Goal: Task Accomplishment & Management: Manage account settings

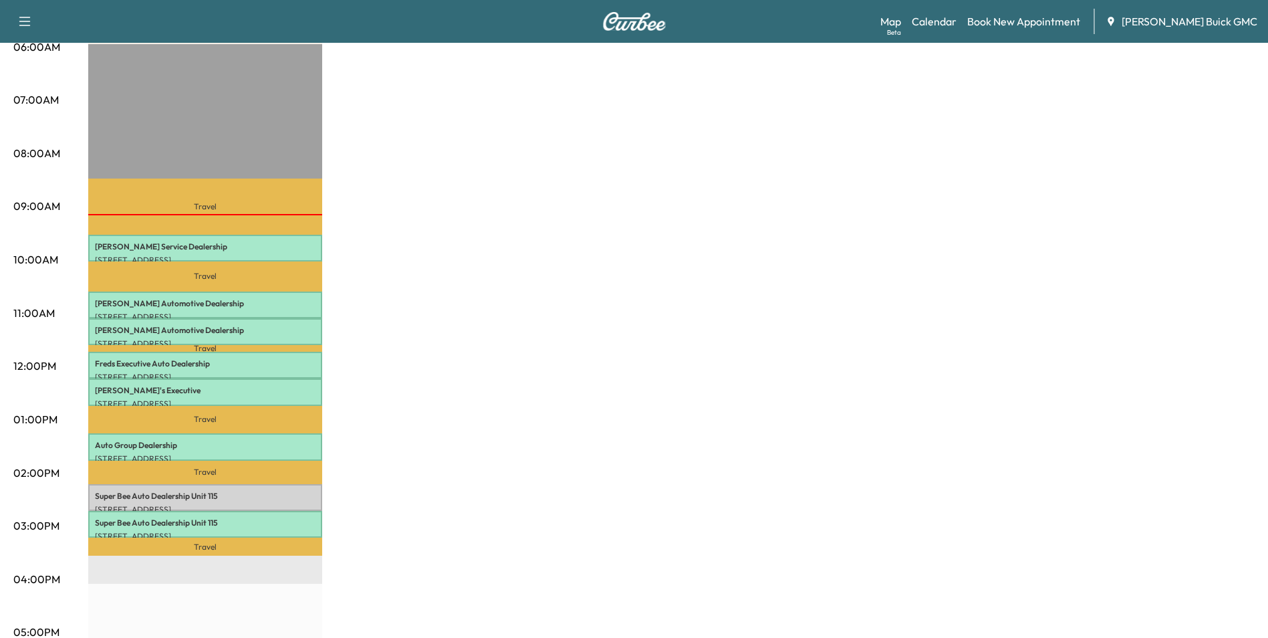
scroll to position [334, 0]
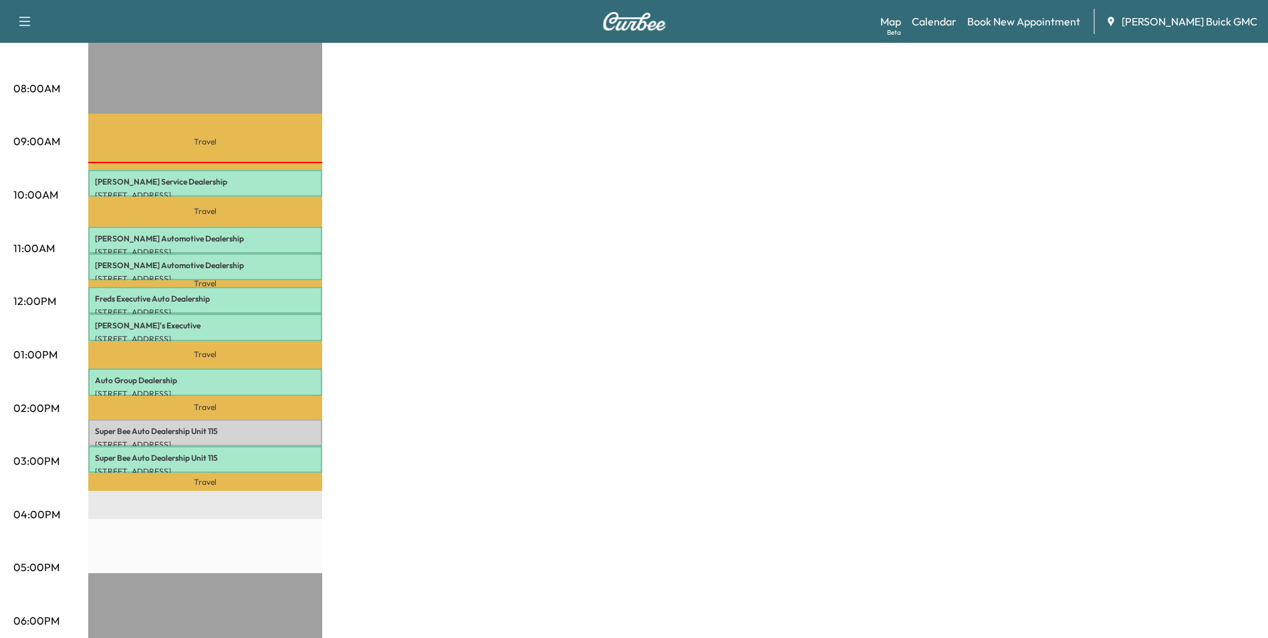
click at [525, 364] on div "MobileService+ Revenue $ 546.00 Work Time 240 mins Transit Time 182 mins Travel…" at bounding box center [671, 341] width 1166 height 1002
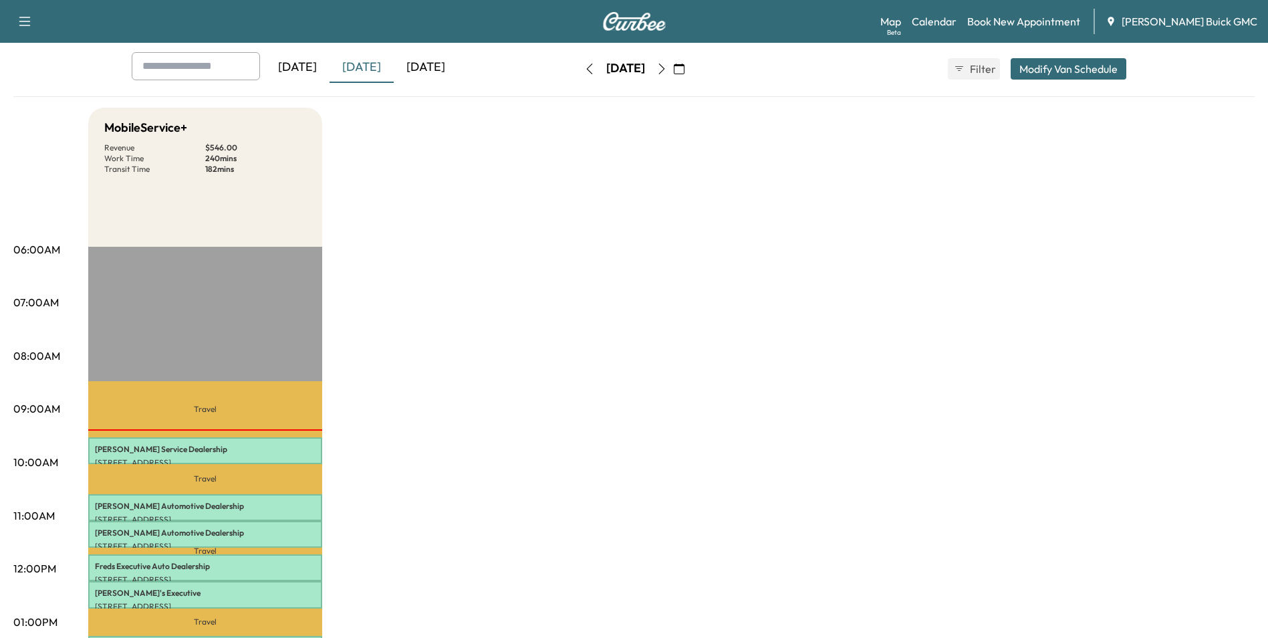
scroll to position [0, 0]
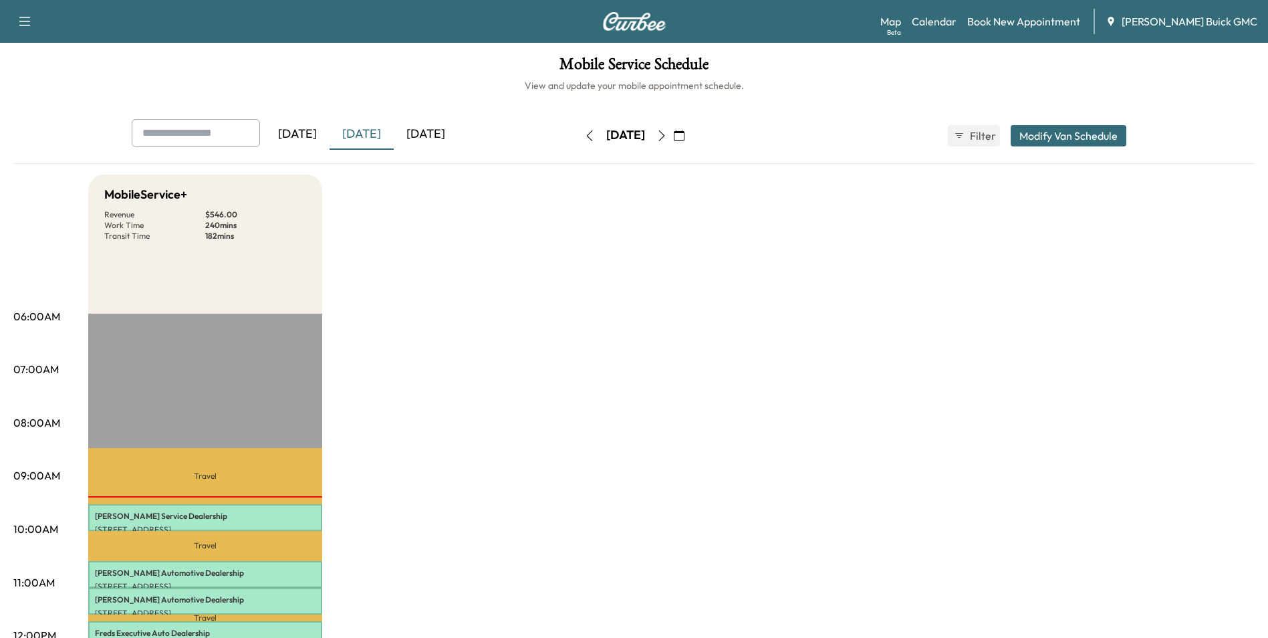
click at [316, 134] on div "[DATE]" at bounding box center [297, 134] width 64 height 31
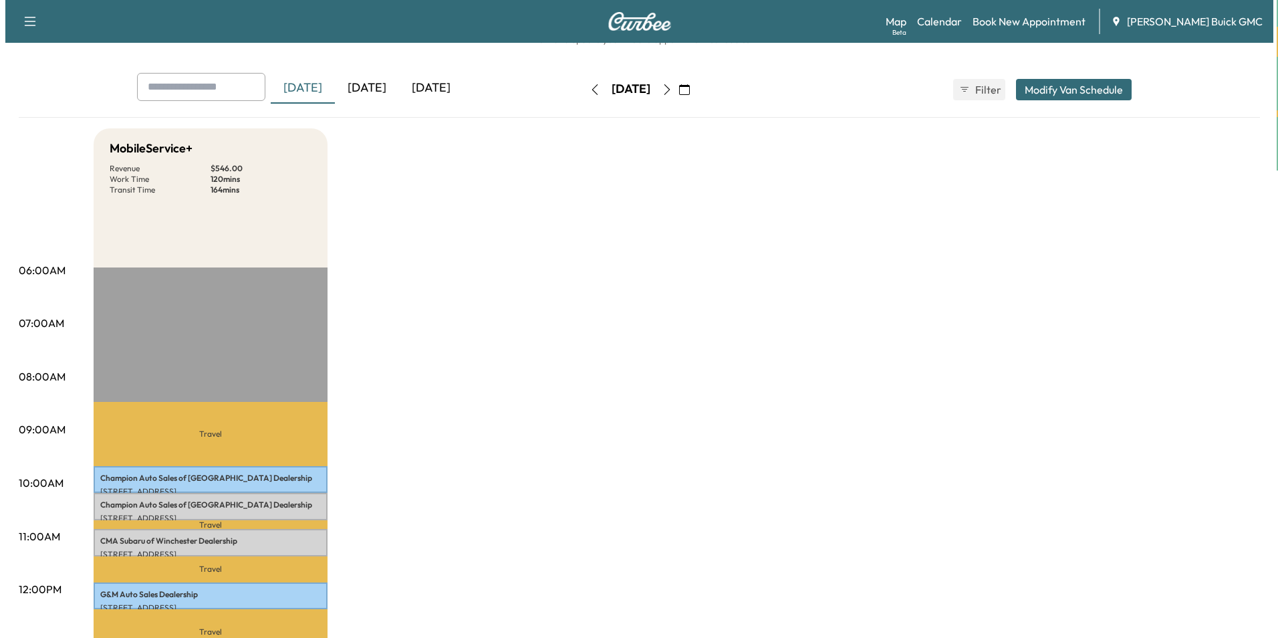
scroll to position [134, 0]
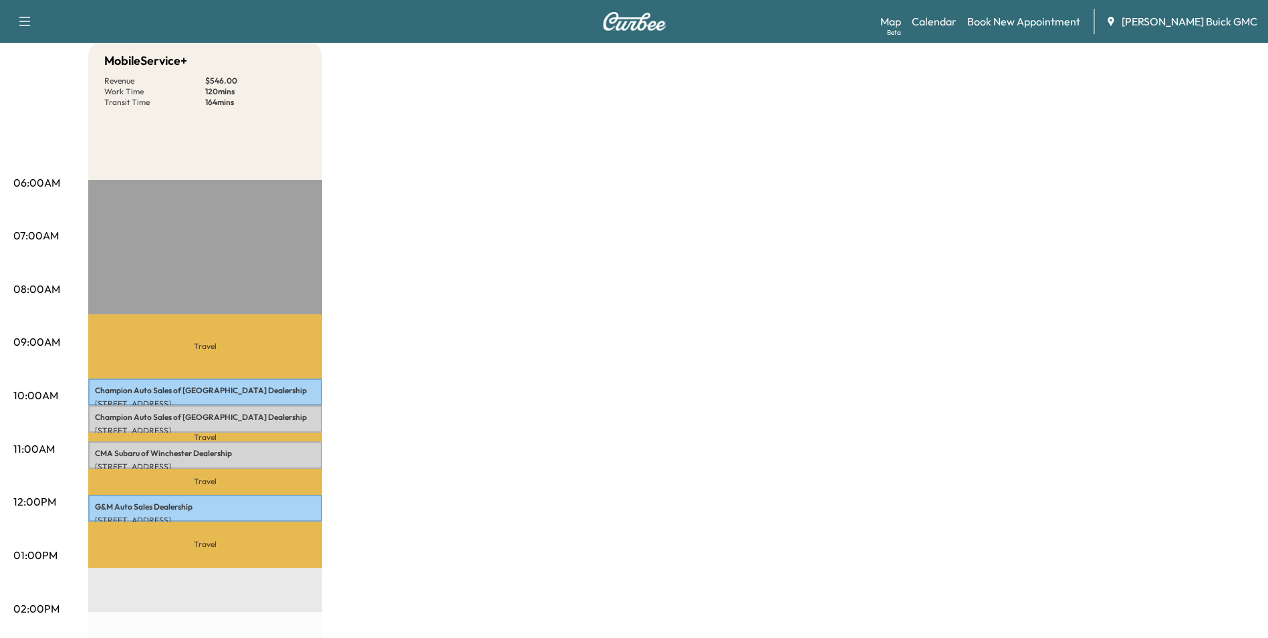
click at [442, 444] on div "MobileService+ Revenue $ 546.00 Work Time 120 mins Transit Time 164 mins Travel…" at bounding box center [671, 542] width 1166 height 1002
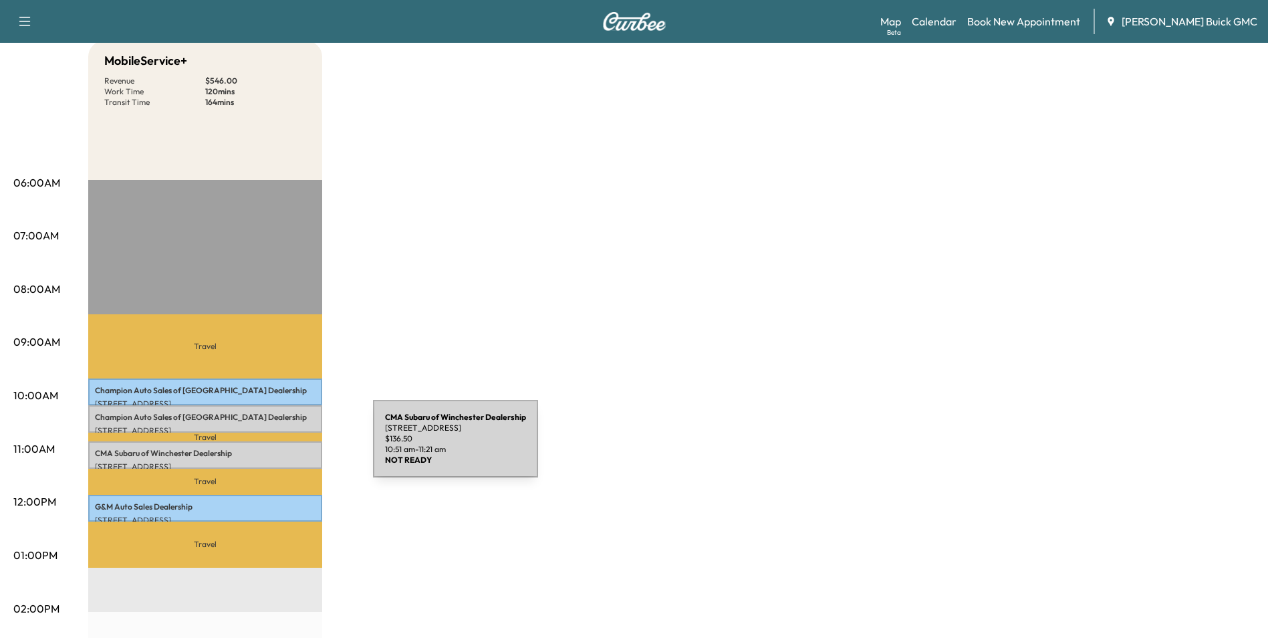
click at [273, 448] on p "CMA Subaru of Winchester Dealership" at bounding box center [205, 453] width 221 height 11
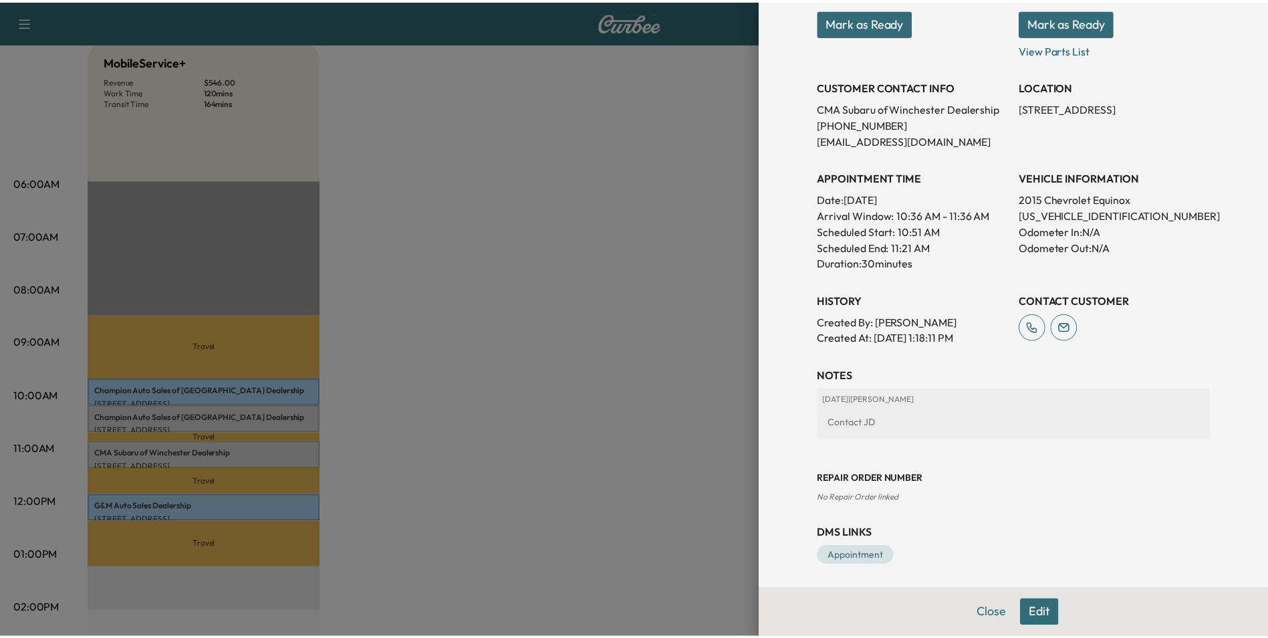
scroll to position [215, 0]
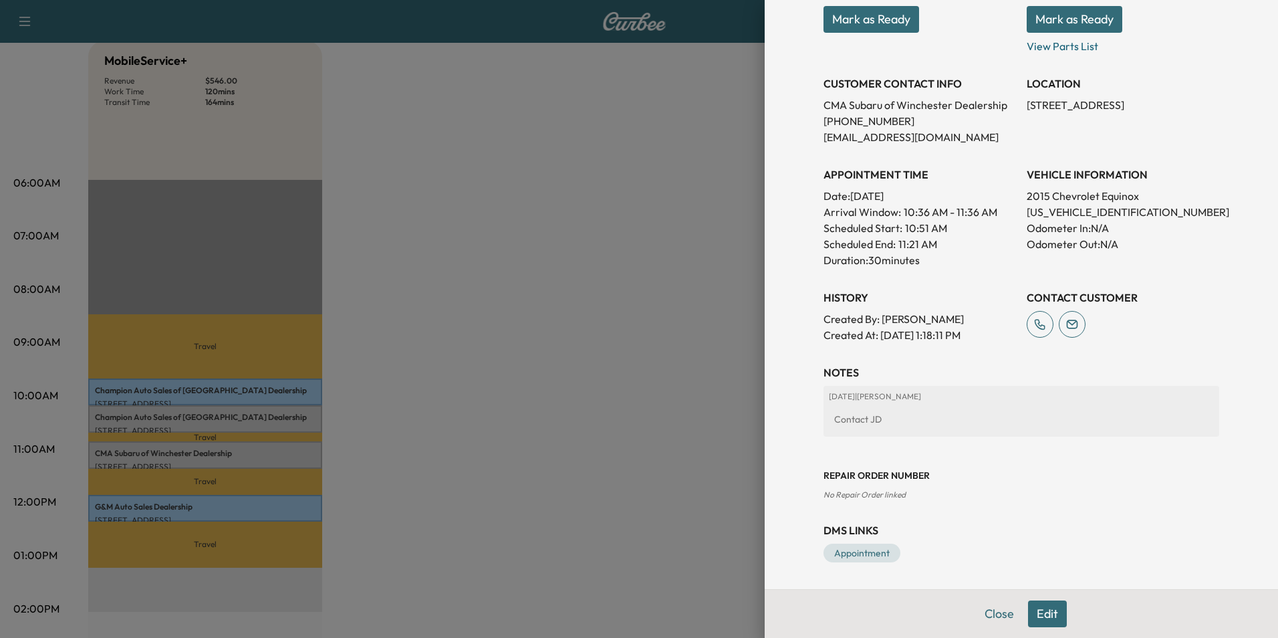
click at [537, 303] on div at bounding box center [639, 319] width 1278 height 638
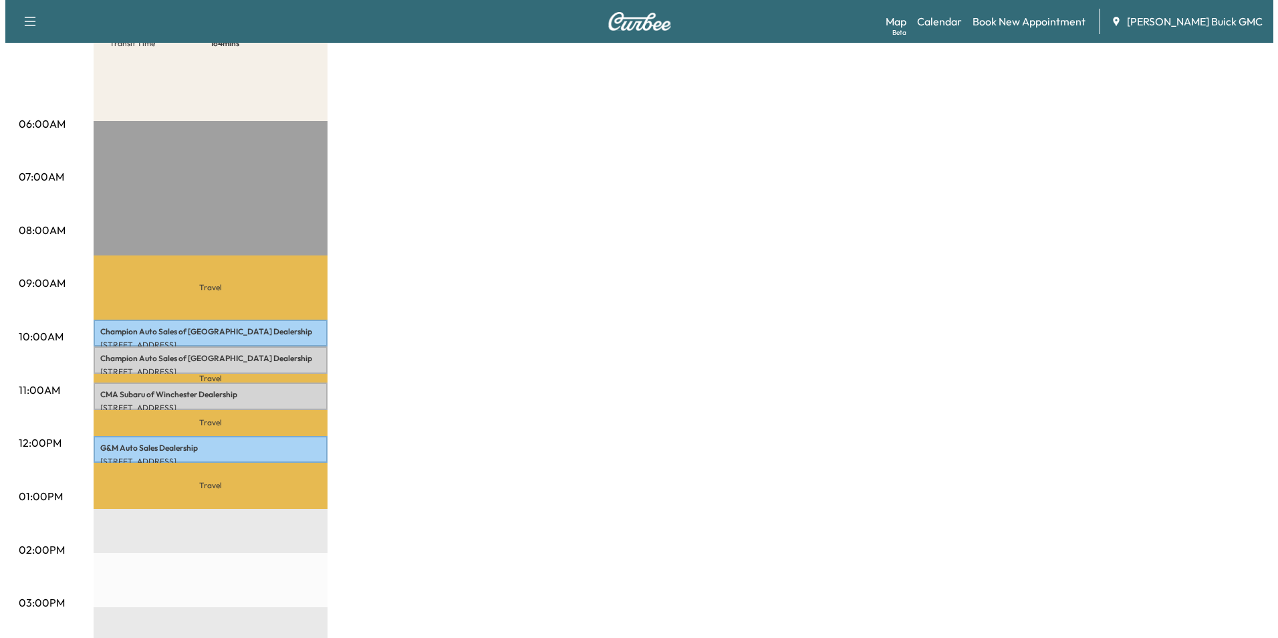
scroll to position [200, 0]
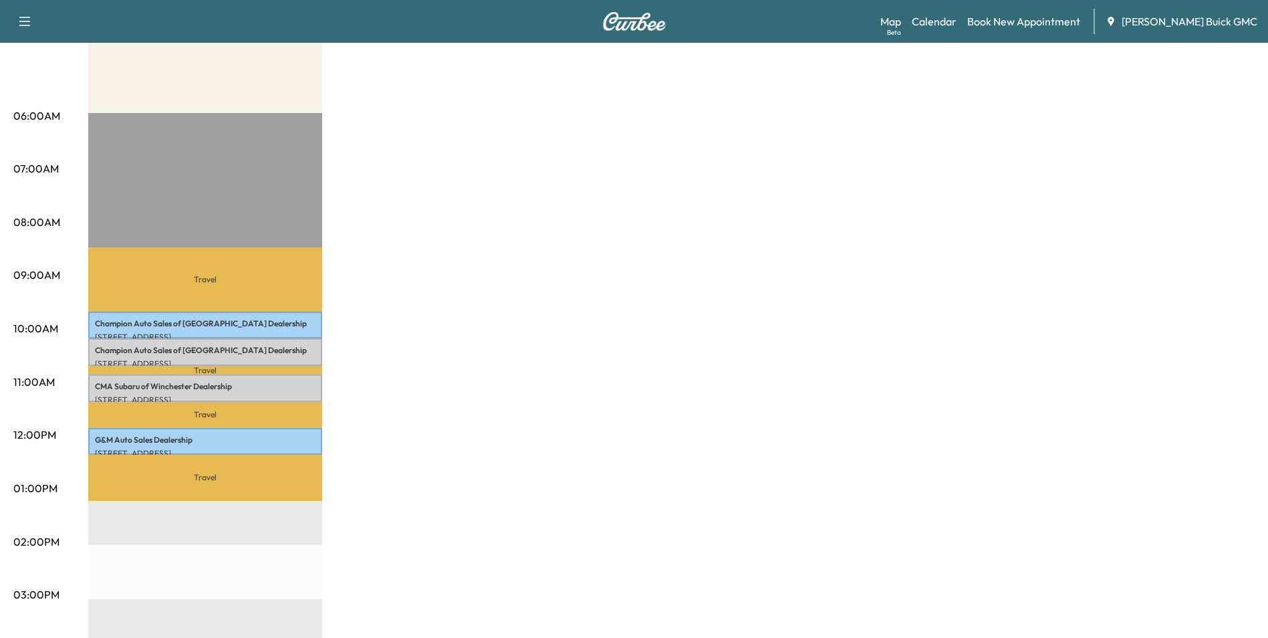
click at [468, 238] on div "MobileService+ Revenue $ 546.00 Work Time 120 mins Transit Time 164 mins Travel…" at bounding box center [671, 475] width 1166 height 1002
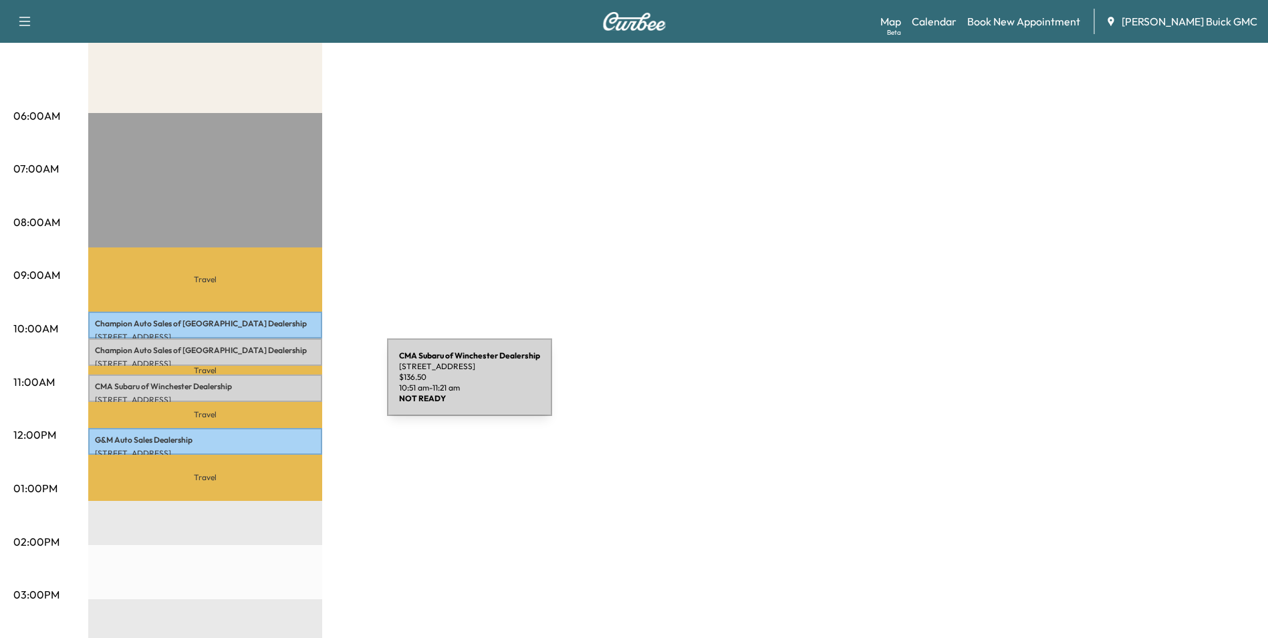
click at [288, 385] on p "CMA Subaru of Winchester Dealership" at bounding box center [205, 386] width 221 height 11
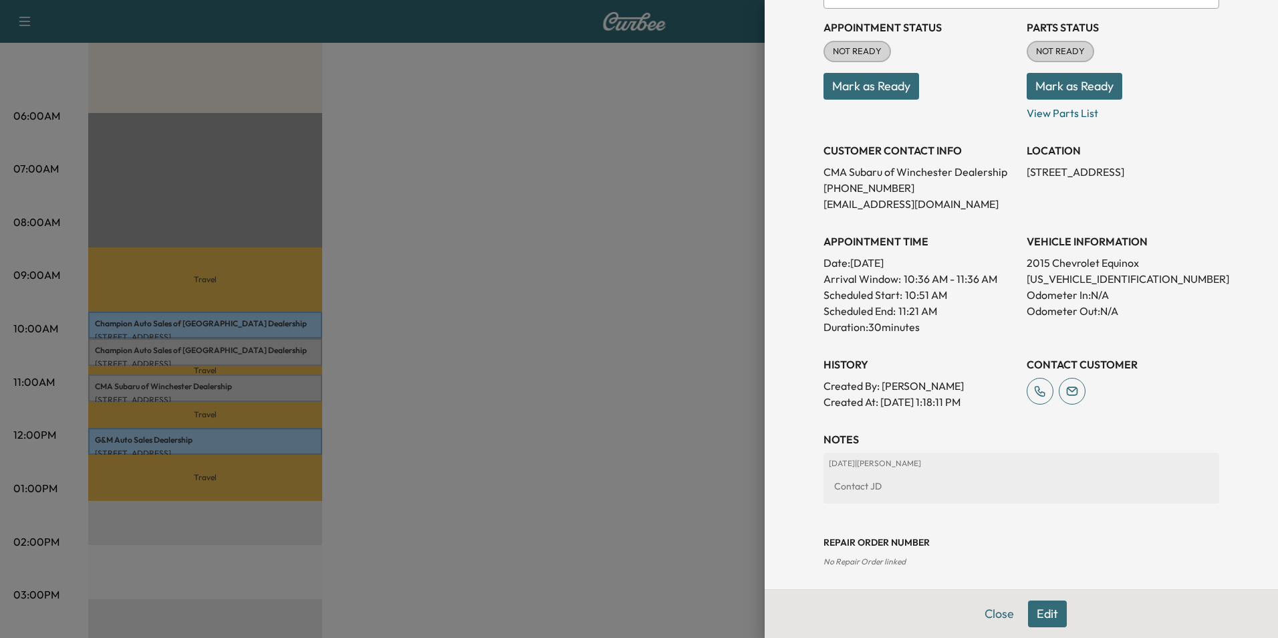
scroll to position [82, 0]
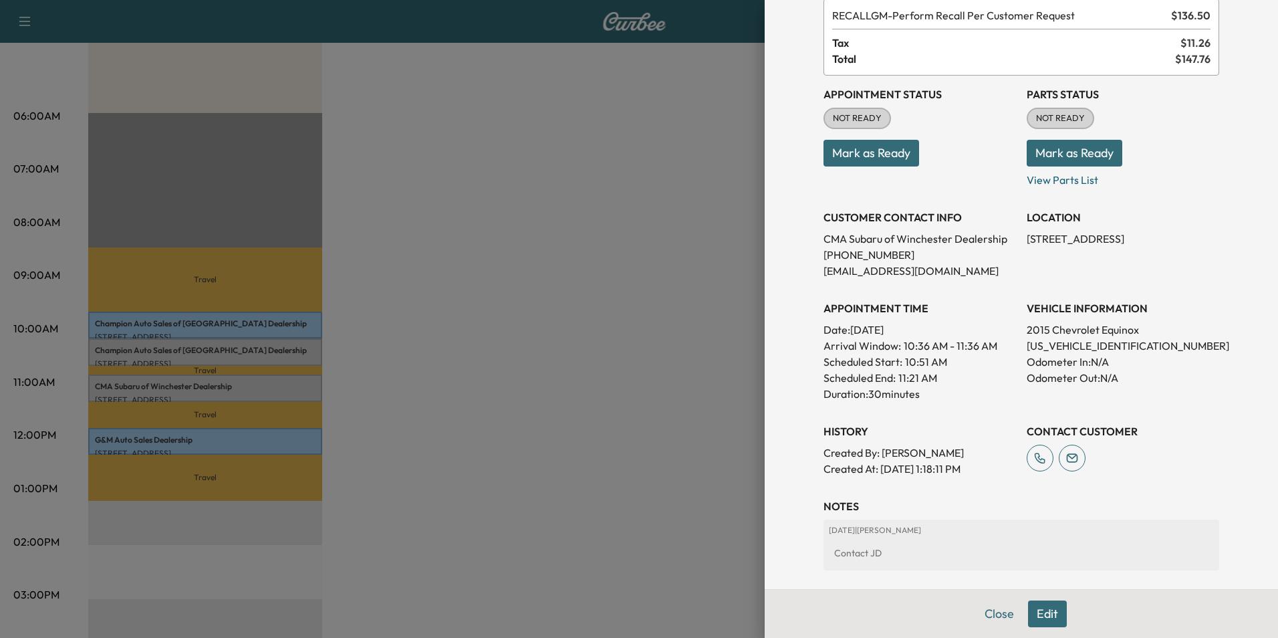
click at [636, 201] on div "CUSTOMER CONTACT INFO CMA Subaru of Winchester Dealership [PHONE_NUMBER] [EMAIL…" at bounding box center [919, 238] width 192 height 80
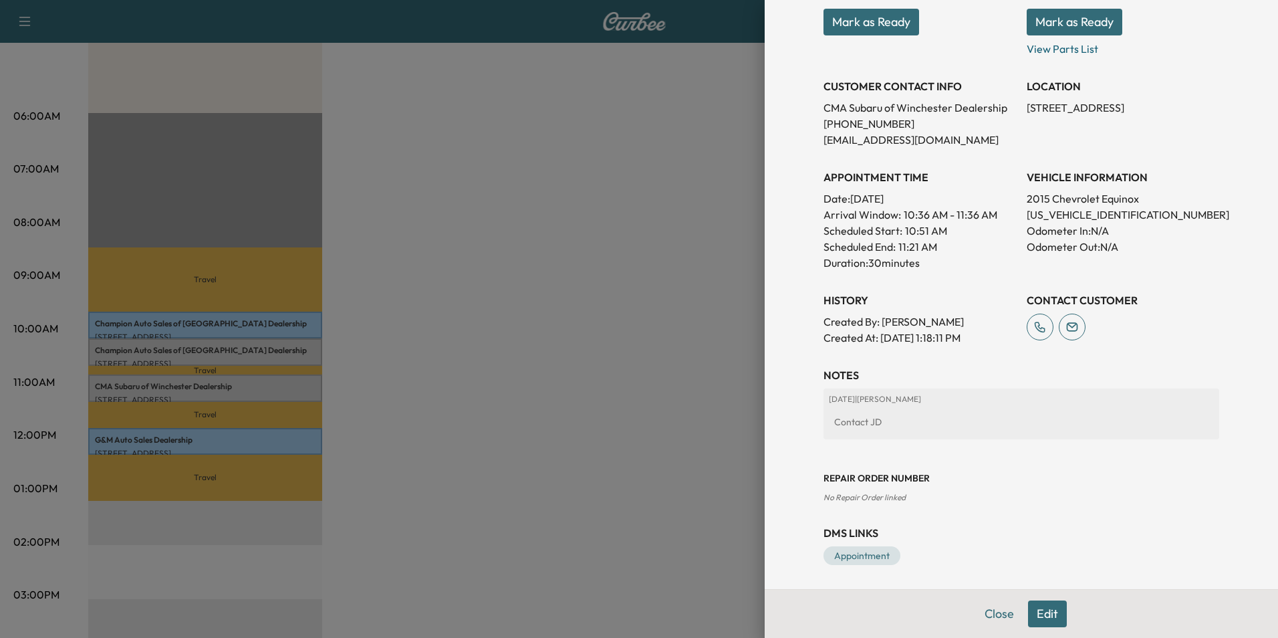
scroll to position [215, 0]
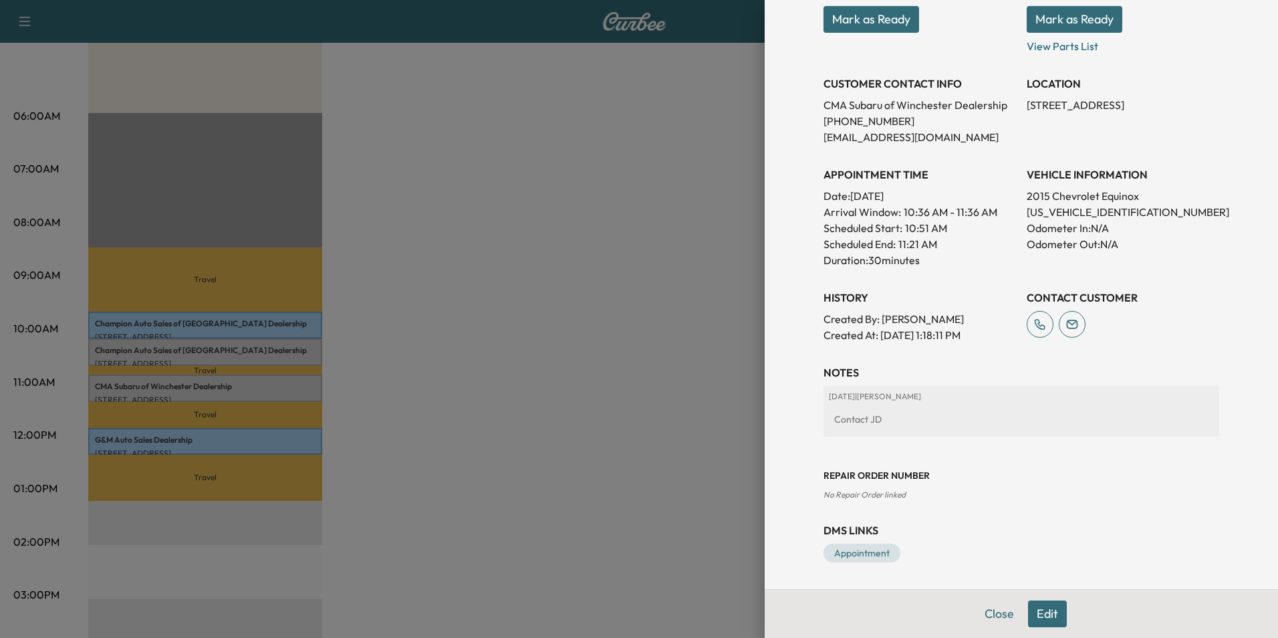
click at [636, 610] on button "Edit" at bounding box center [1047, 613] width 39 height 27
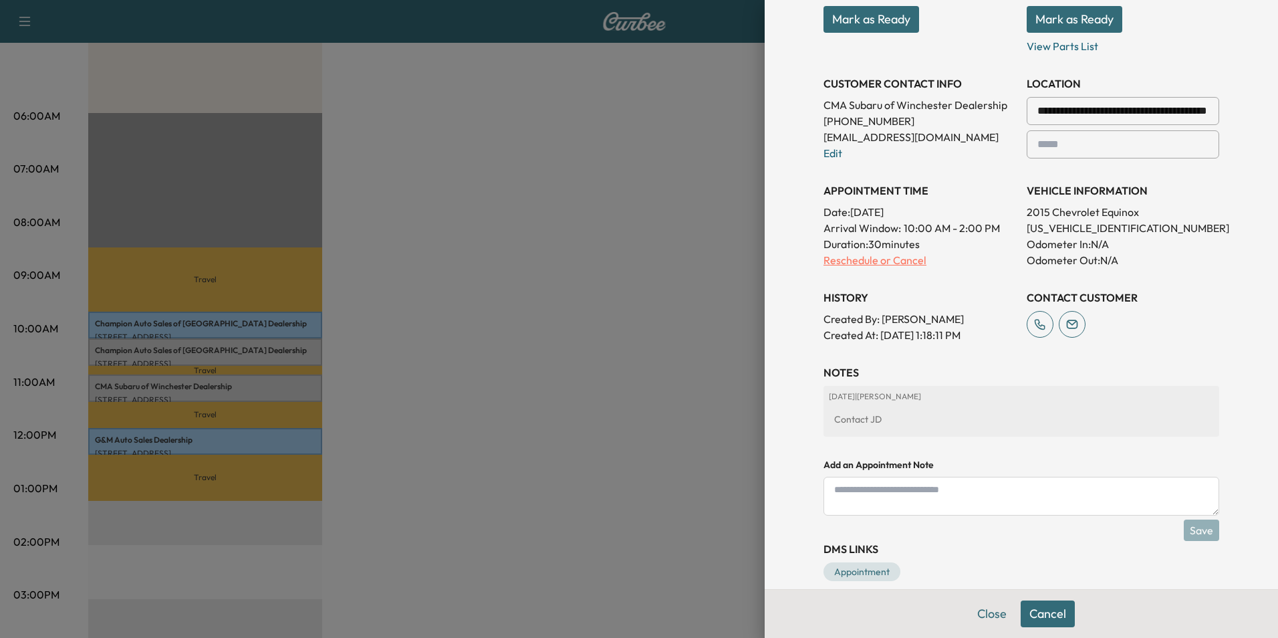
click at [636, 259] on p "Reschedule or Cancel" at bounding box center [919, 260] width 192 height 16
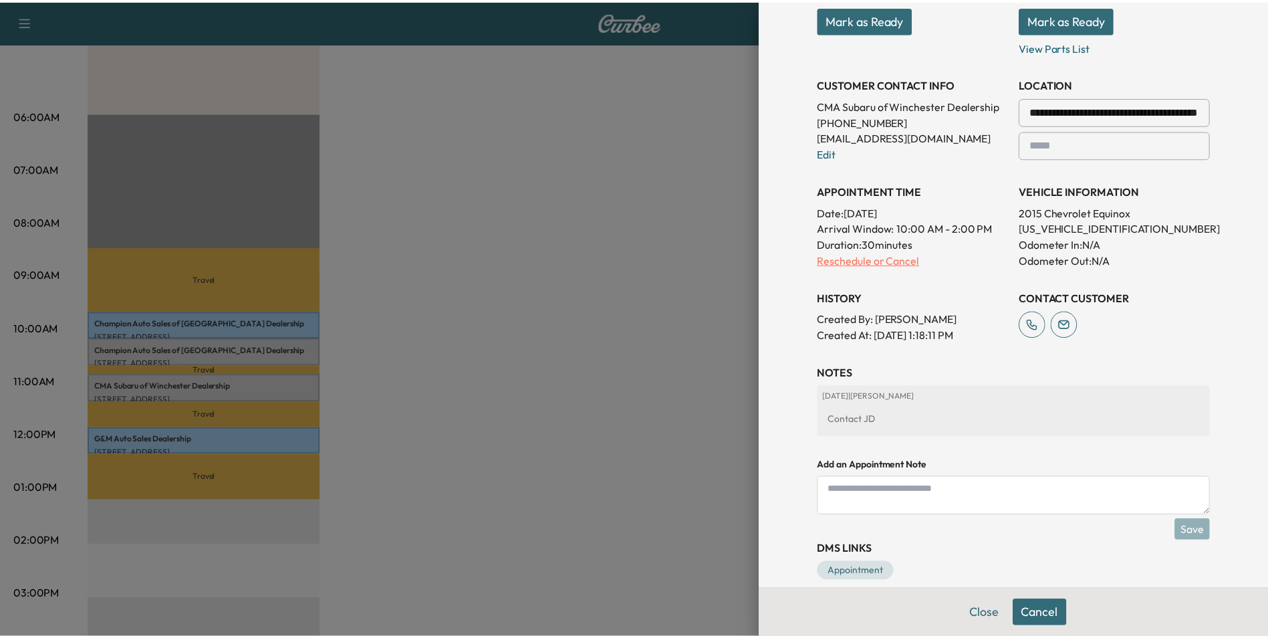
scroll to position [0, 0]
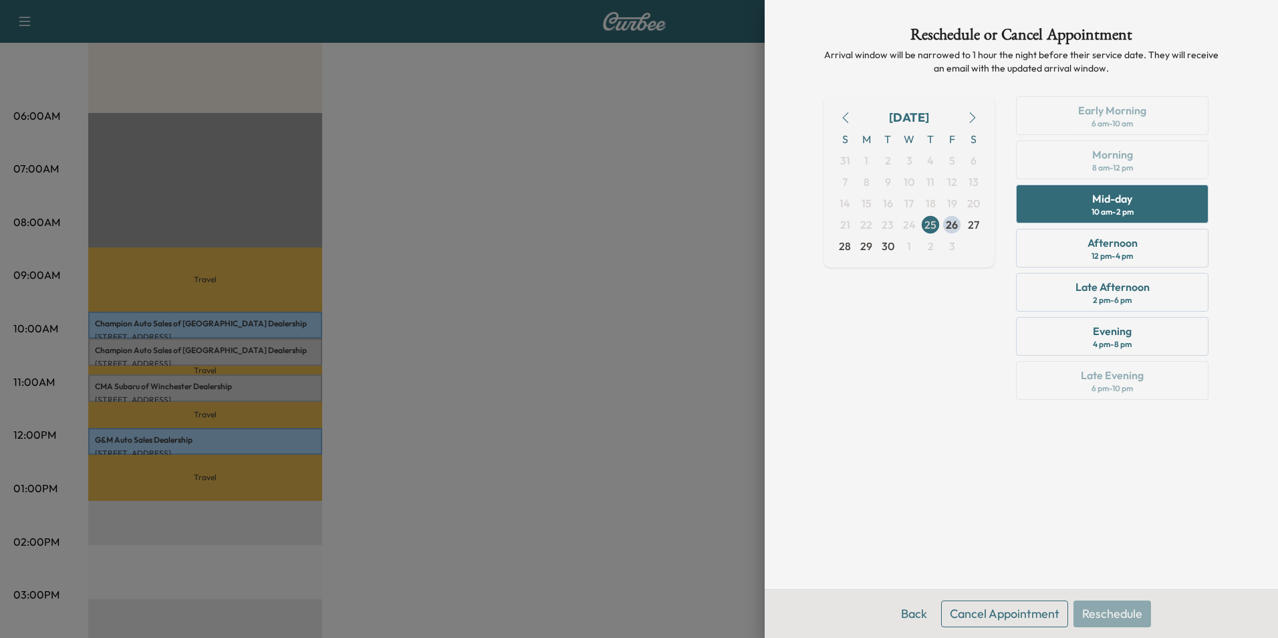
click at [636, 413] on div "Reschedule or Cancel Appointment Arrival window will be narrowed to 1 hour the …" at bounding box center [1021, 294] width 428 height 589
click at [636, 615] on div "Back Cancel Appointment Reschedule" at bounding box center [1021, 613] width 513 height 49
click at [636, 611] on button "Cancel Appointment" at bounding box center [1004, 613] width 127 height 27
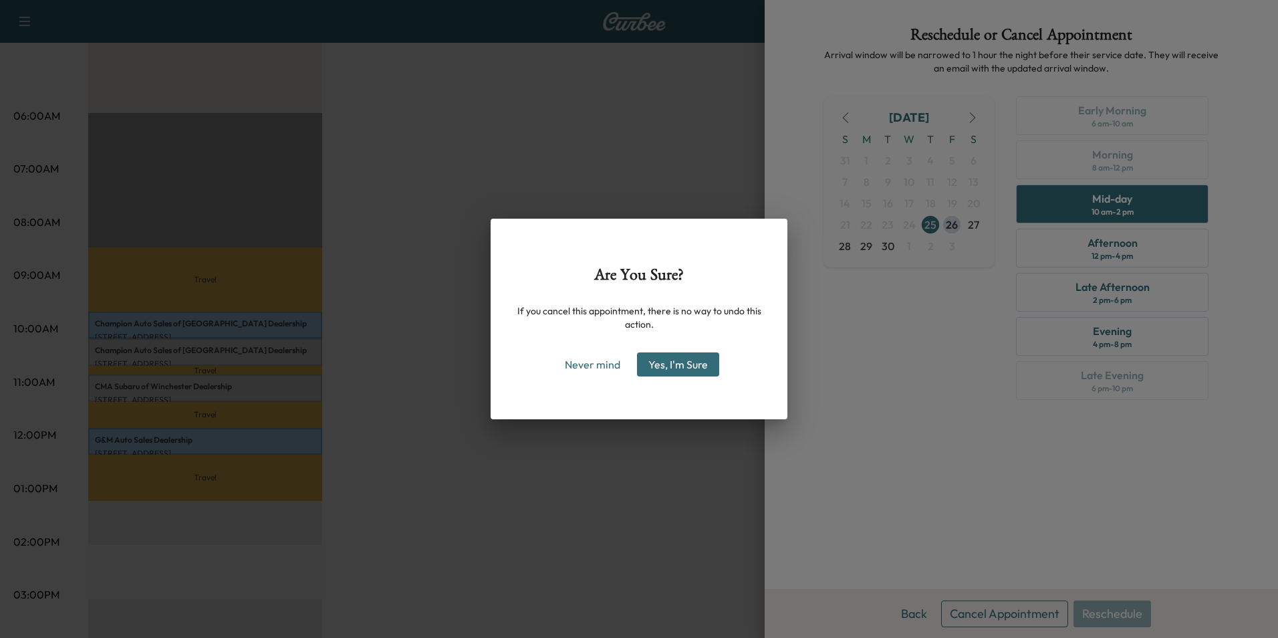
click at [636, 366] on button "Yes, I'm Sure" at bounding box center [678, 364] width 82 height 24
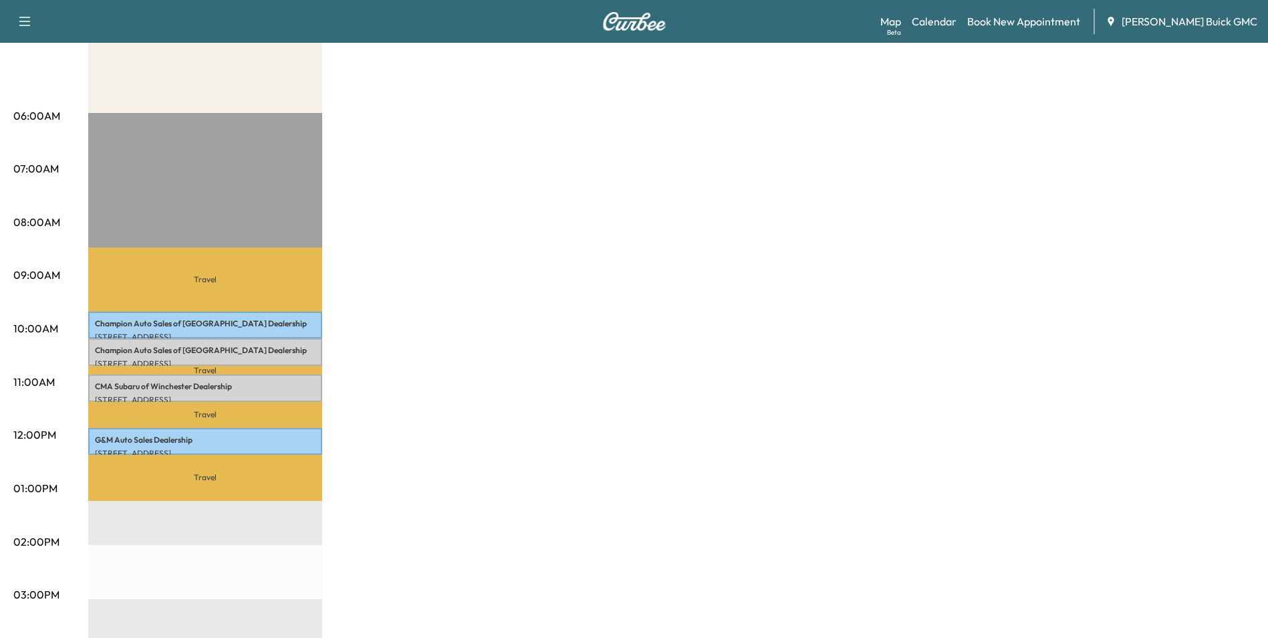
click at [468, 372] on div "MobileService+ Revenue $ 546.00 Work Time 120 mins Transit Time 164 mins Travel…" at bounding box center [671, 475] width 1166 height 1002
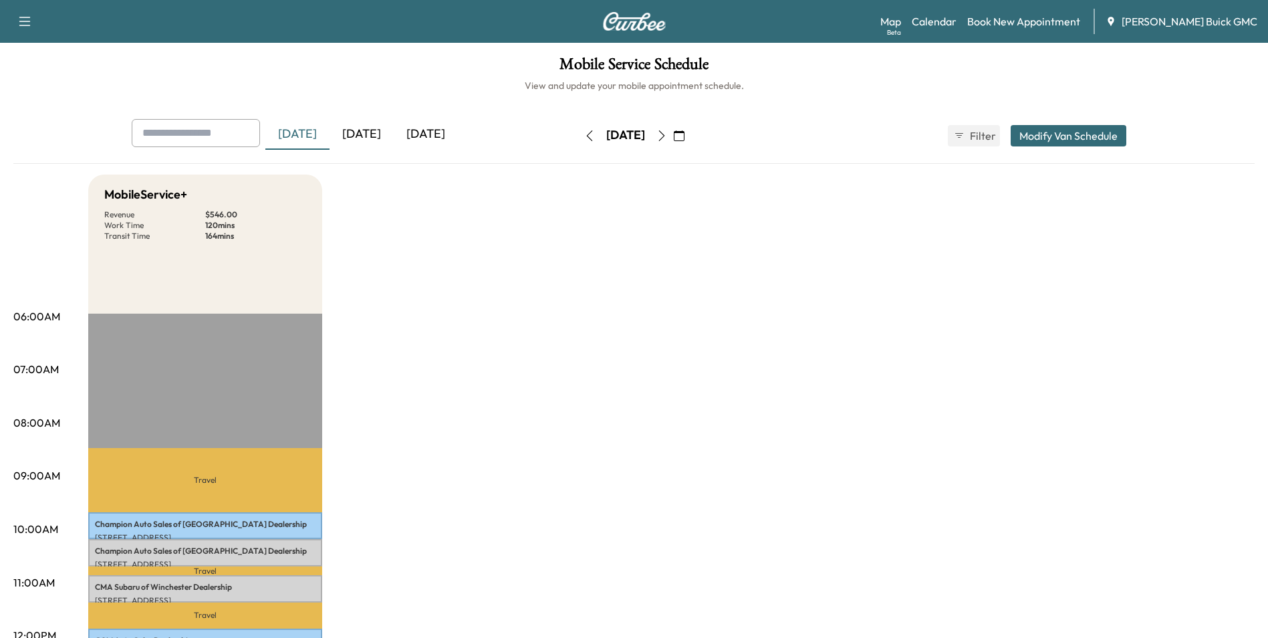
click at [374, 133] on div "[DATE]" at bounding box center [361, 134] width 64 height 31
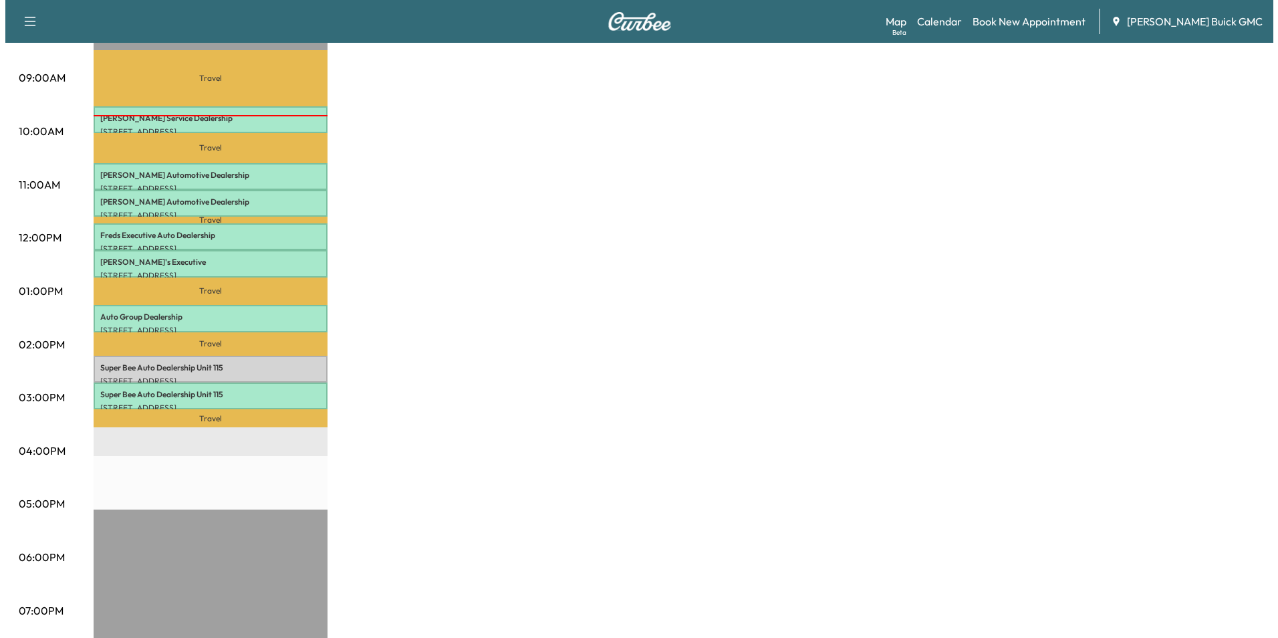
scroll to position [401, 0]
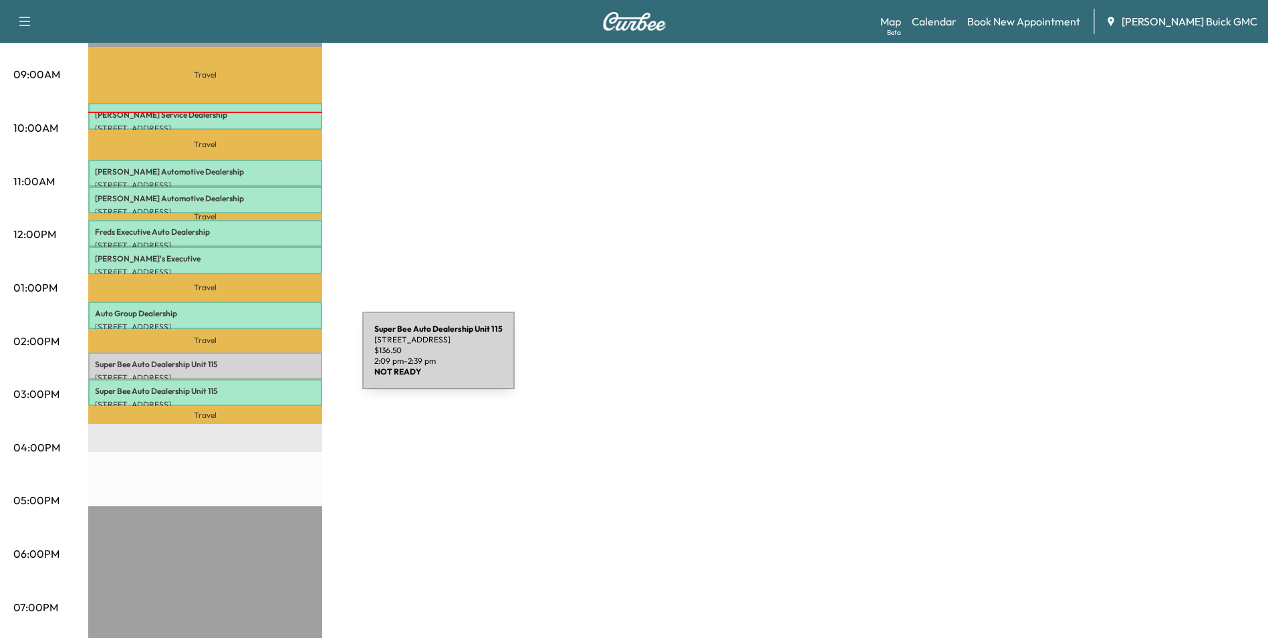
click at [262, 359] on p "Super Bee Auto Dealership Unit 115" at bounding box center [205, 364] width 221 height 11
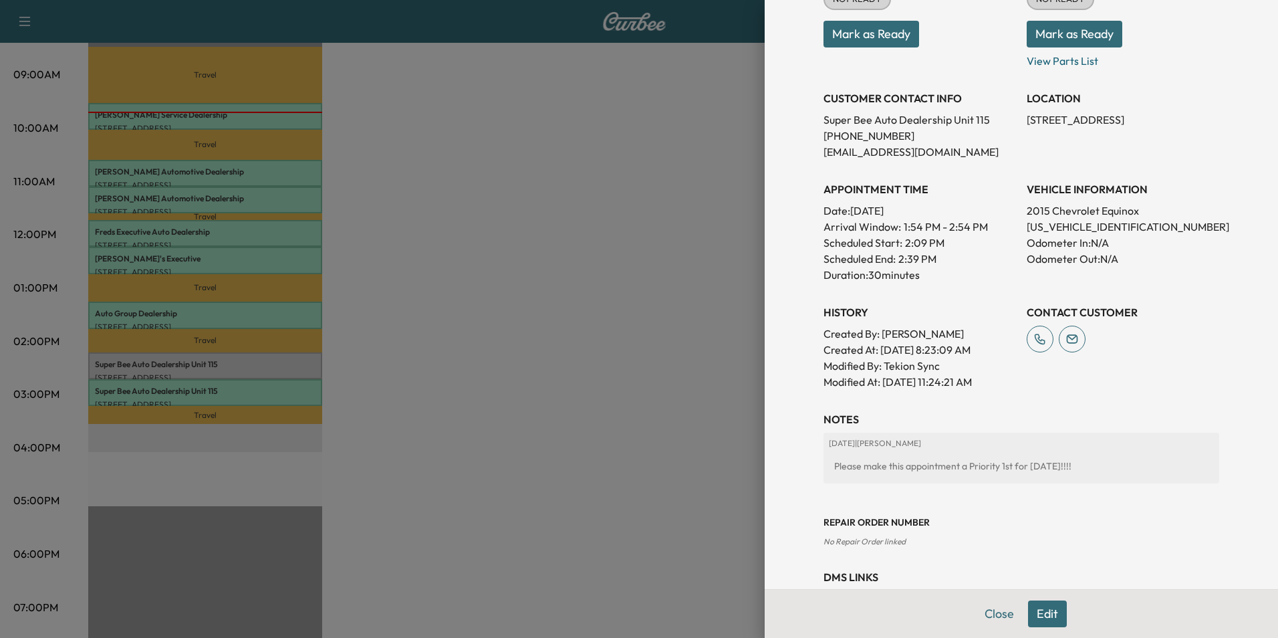
scroll to position [247, 0]
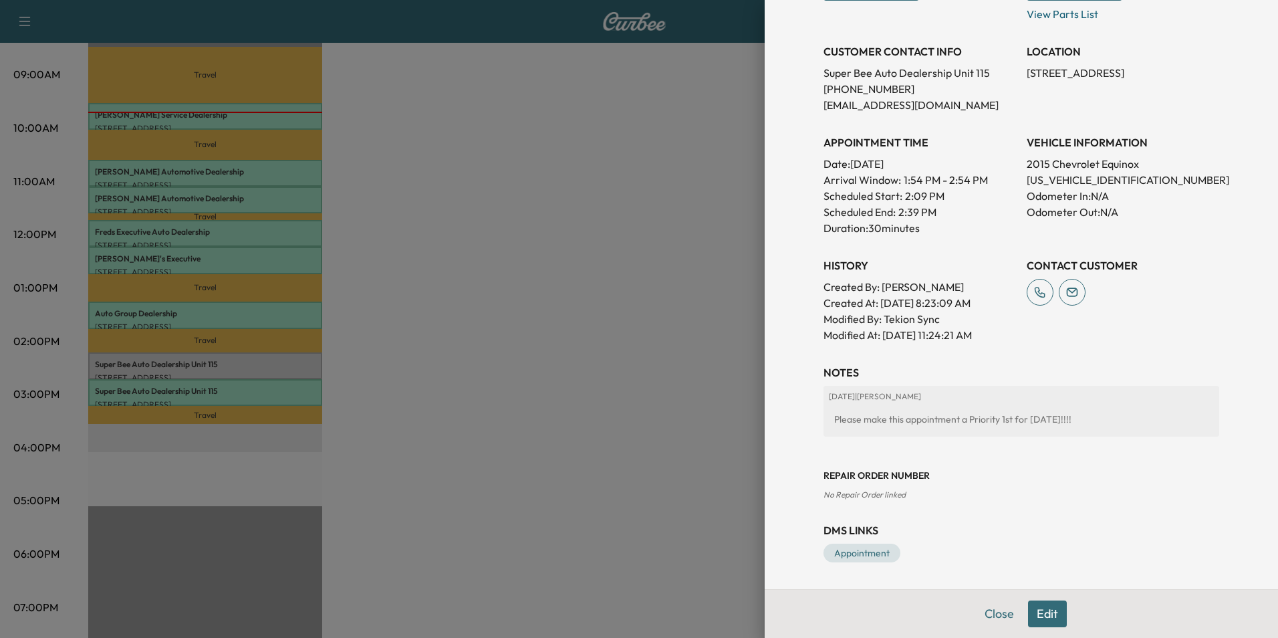
click at [636, 607] on button "Edit" at bounding box center [1047, 613] width 39 height 27
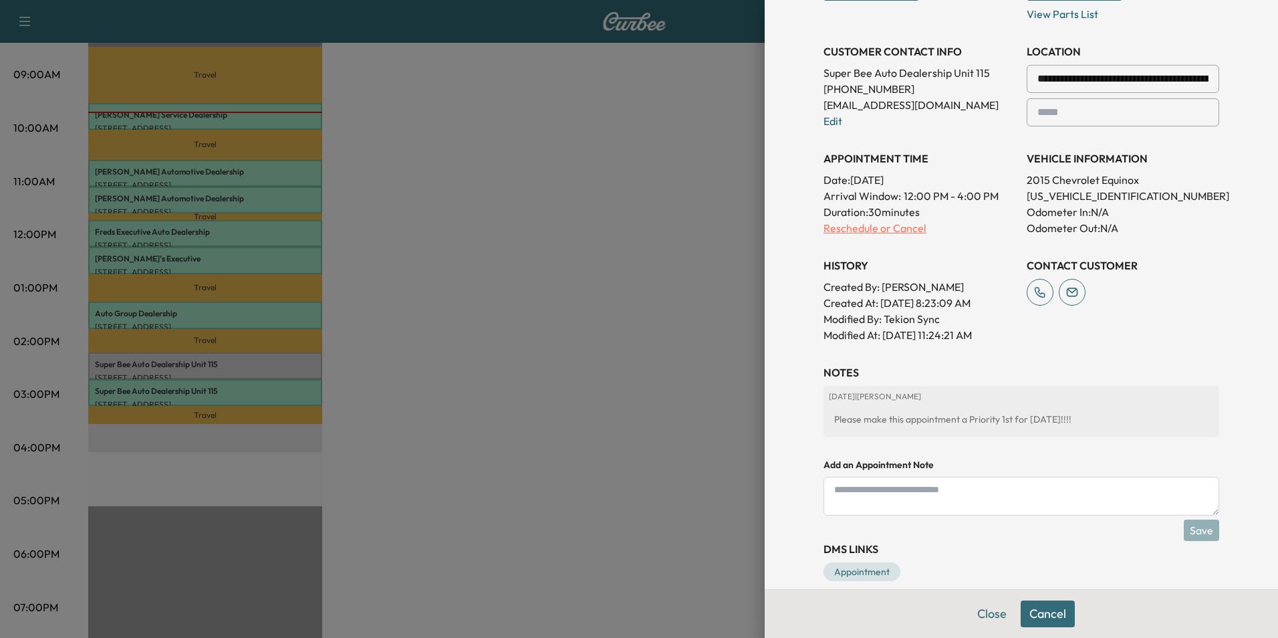
click at [636, 226] on p "Reschedule or Cancel" at bounding box center [919, 228] width 192 height 16
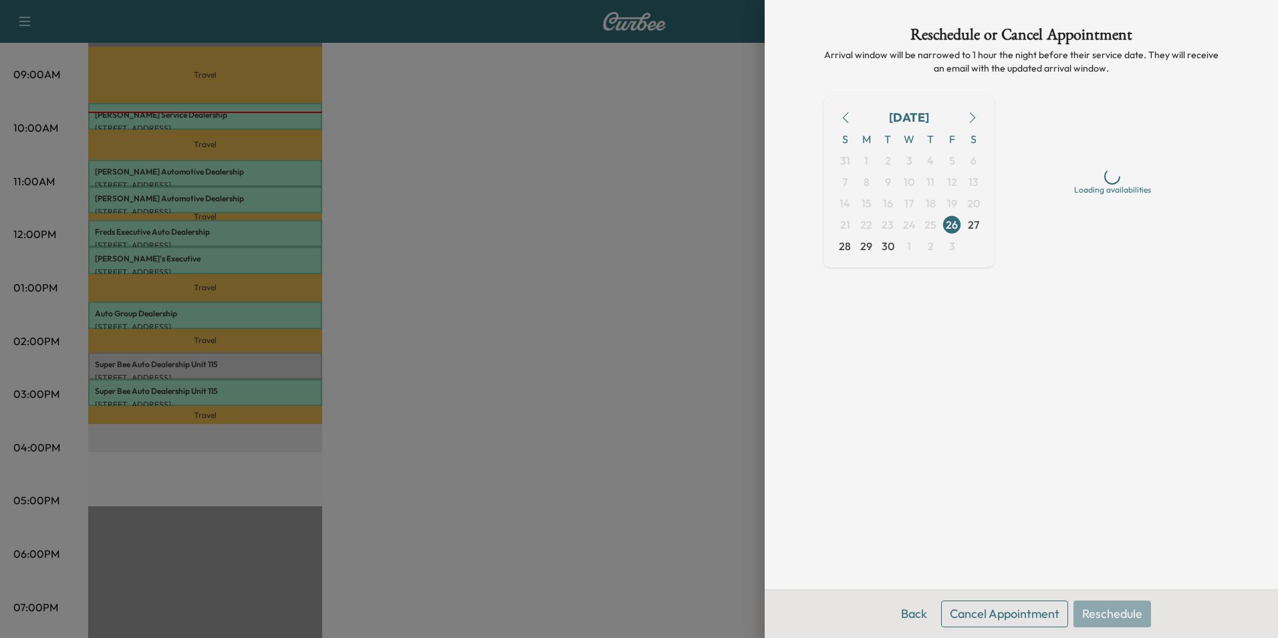
scroll to position [0, 0]
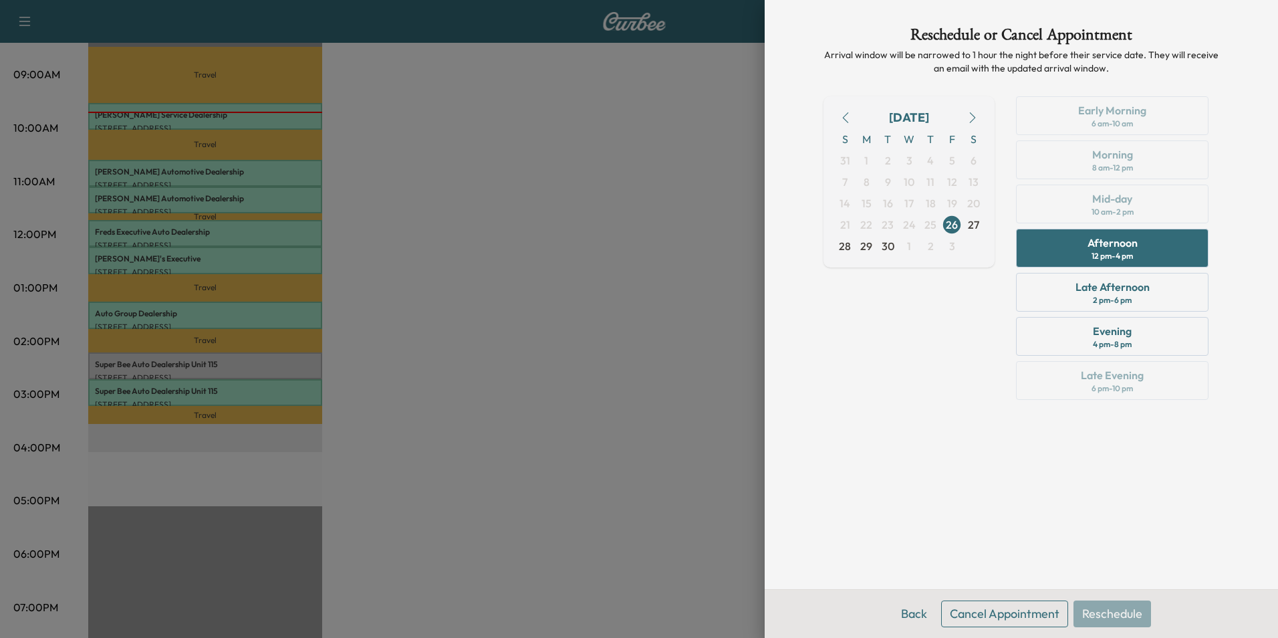
click at [636, 611] on button "Cancel Appointment" at bounding box center [1004, 613] width 127 height 27
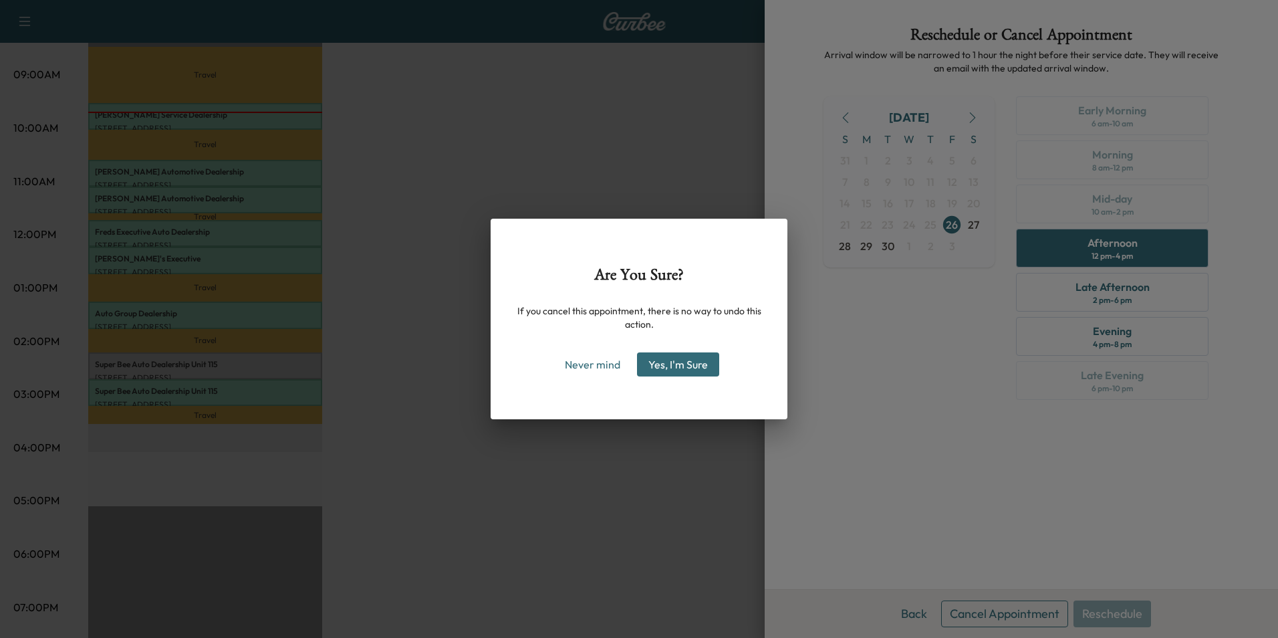
click at [636, 356] on button "Yes, I'm Sure" at bounding box center [678, 364] width 82 height 24
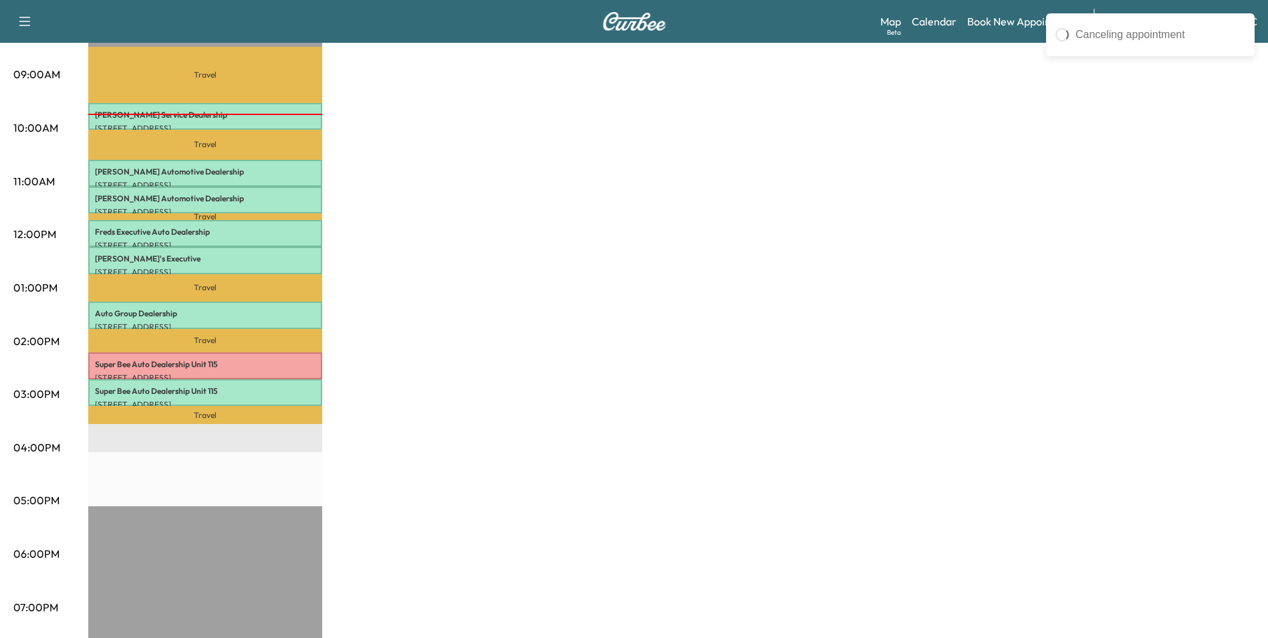
click at [598, 255] on div "MobileService+ Revenue $ 546.00 Work Time 240 mins Transit Time 182 mins Travel…" at bounding box center [671, 274] width 1166 height 1002
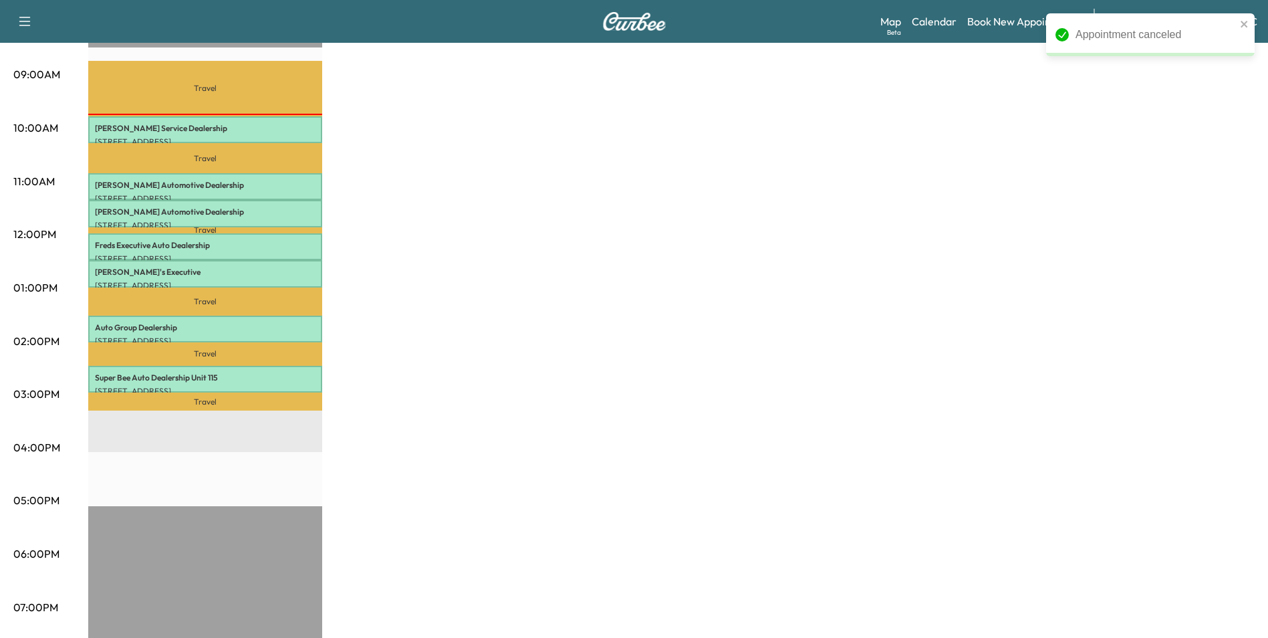
click at [620, 289] on div "MobileService+ Revenue $ 409.50 Work Time 210 mins Transit Time 182 mins Travel…" at bounding box center [671, 274] width 1166 height 1002
click at [636, 311] on div "MobileService+ Revenue $ 409.50 Work Time 210 mins Transit Time 182 mins Travel…" at bounding box center [671, 274] width 1166 height 1002
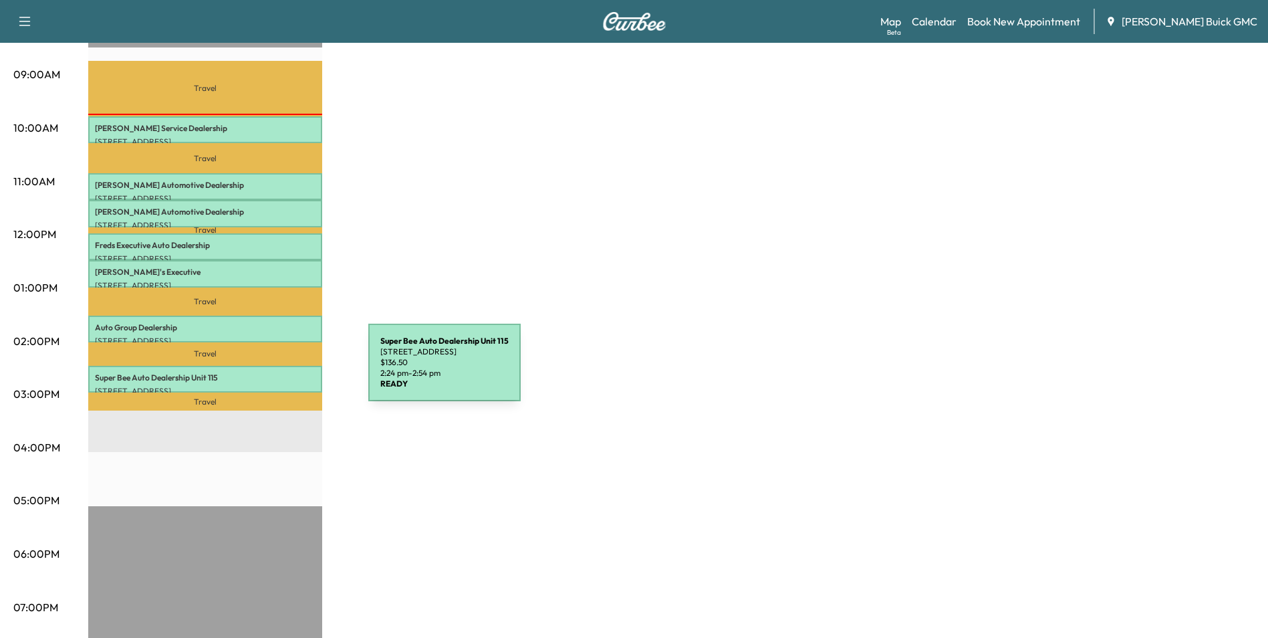
click at [267, 372] on p "Super Bee Auto Dealership Unit 115" at bounding box center [205, 377] width 221 height 11
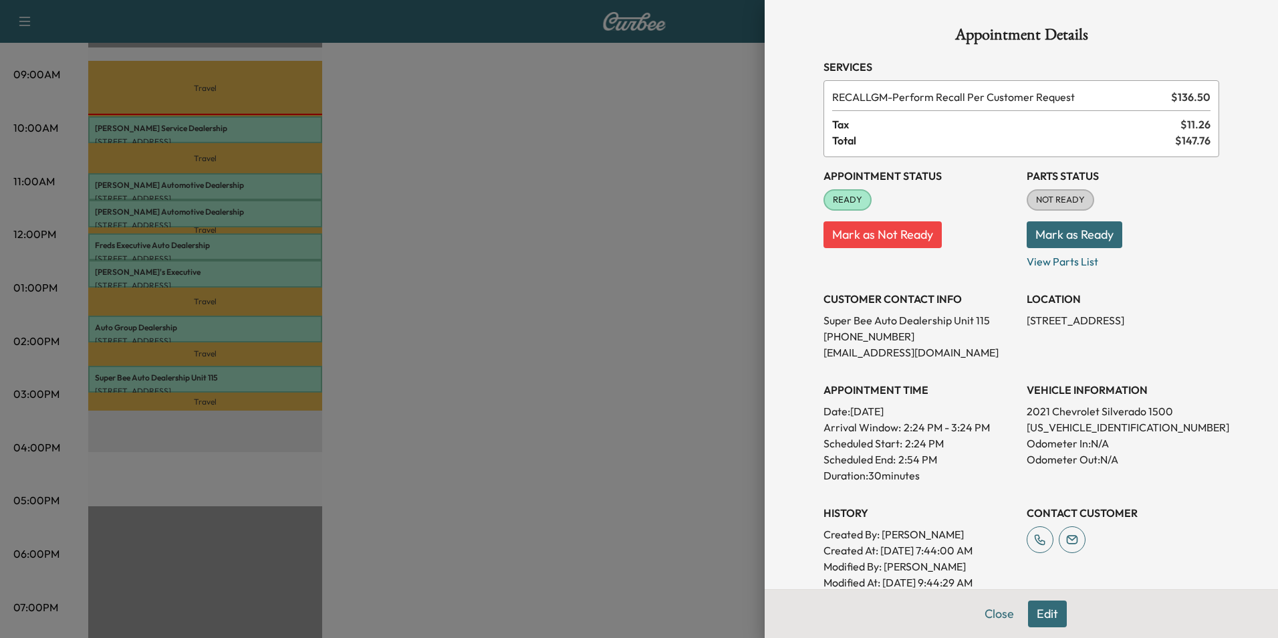
click at [626, 209] on div at bounding box center [639, 319] width 1278 height 638
